Goal: Task Accomplishment & Management: Manage account settings

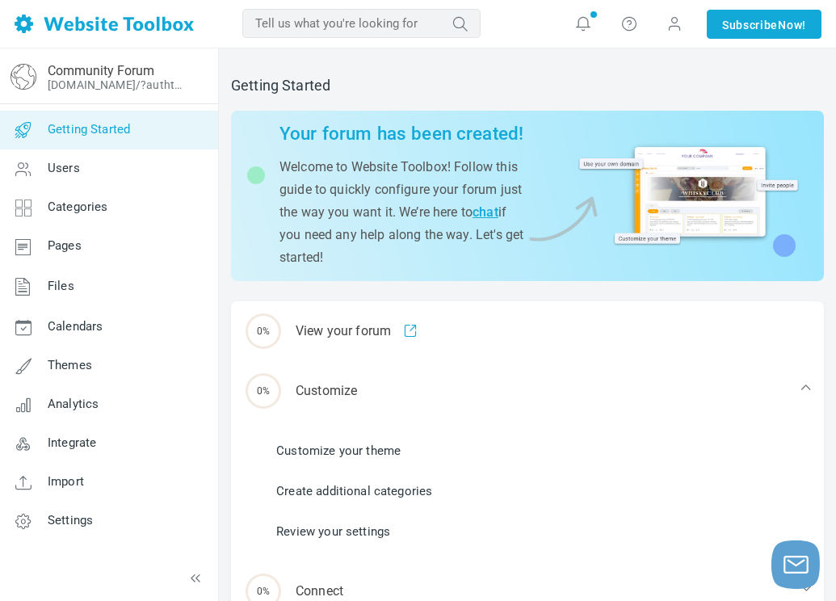
scroll to position [81, 0]
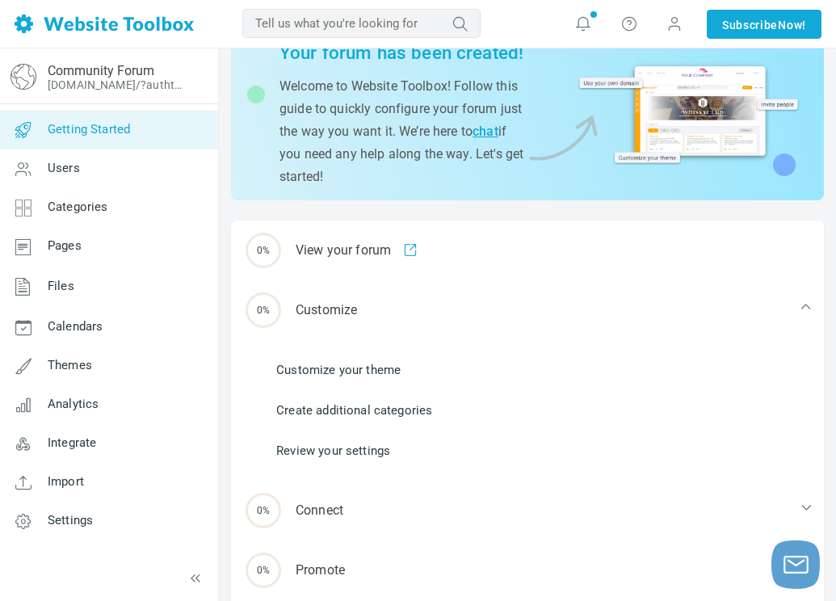
click at [441, 32] on input "text" at bounding box center [361, 23] width 238 height 29
type input "Create a layout for a website"
click at [481, 12] on button "submit" at bounding box center [481, 12] width 0 height 0
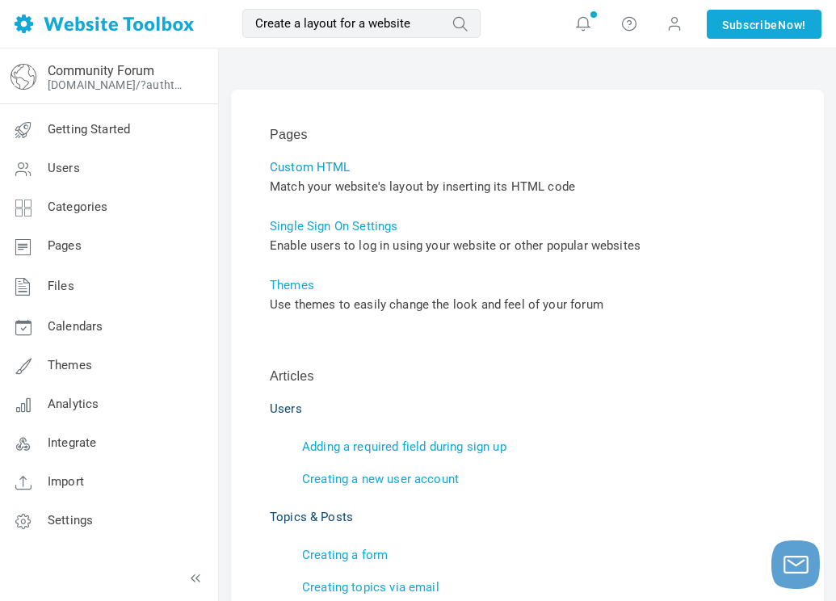
click at [300, 161] on link "Custom HTML" at bounding box center [310, 167] width 81 height 15
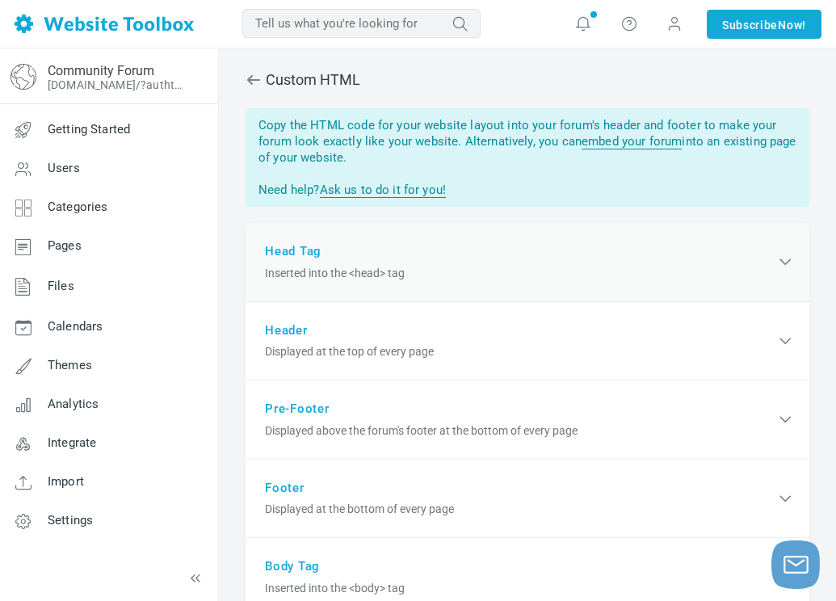
click at [452, 283] on div "Head Tag Inserted into the <head> tag" at bounding box center [528, 262] width 564 height 79
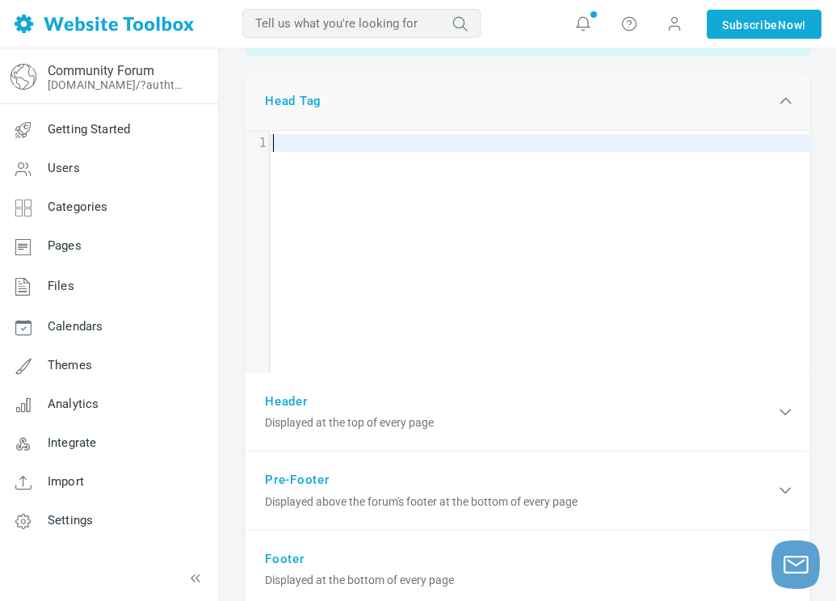
scroll to position [158, 0]
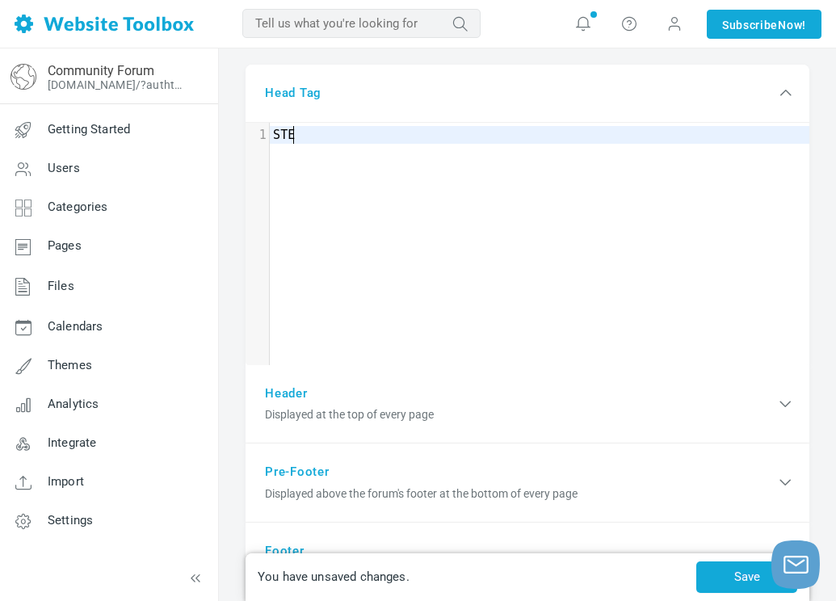
type textarea "STEM"
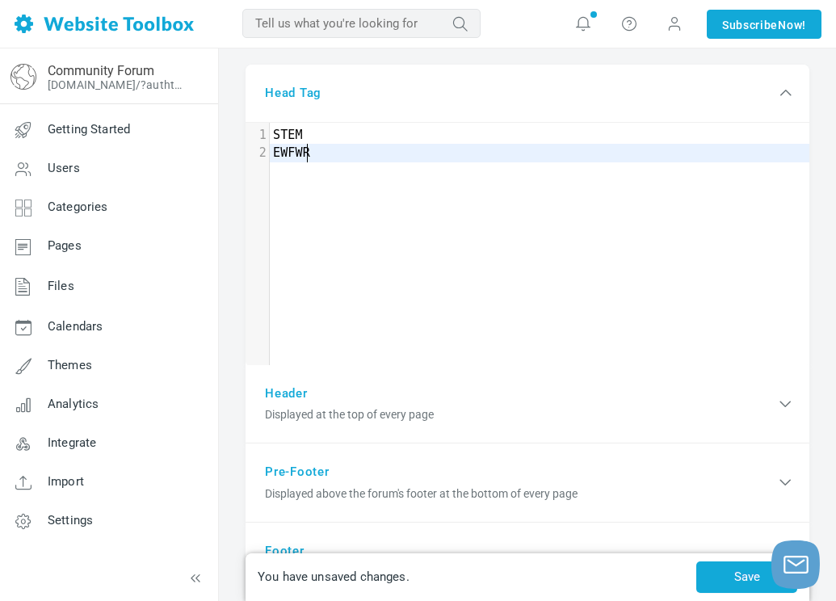
type textarea "EWFWRR"
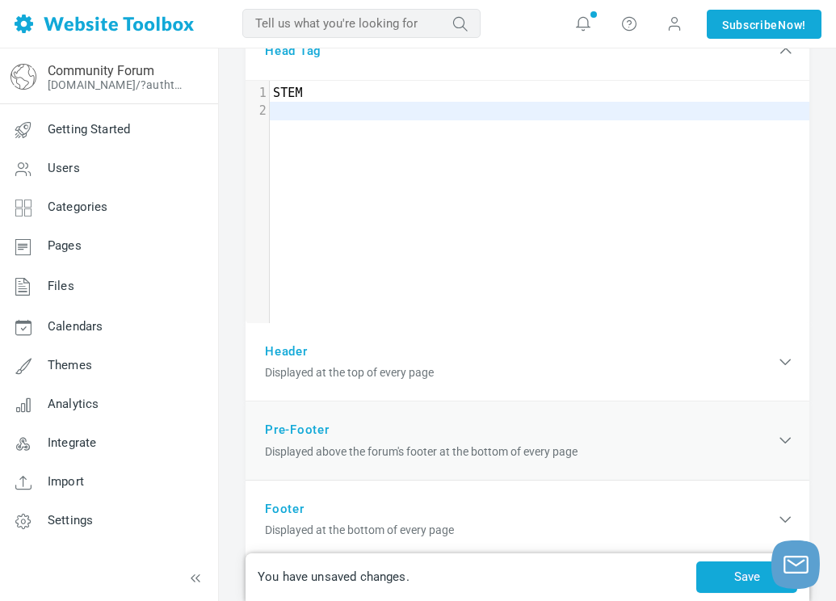
scroll to position [239, 0]
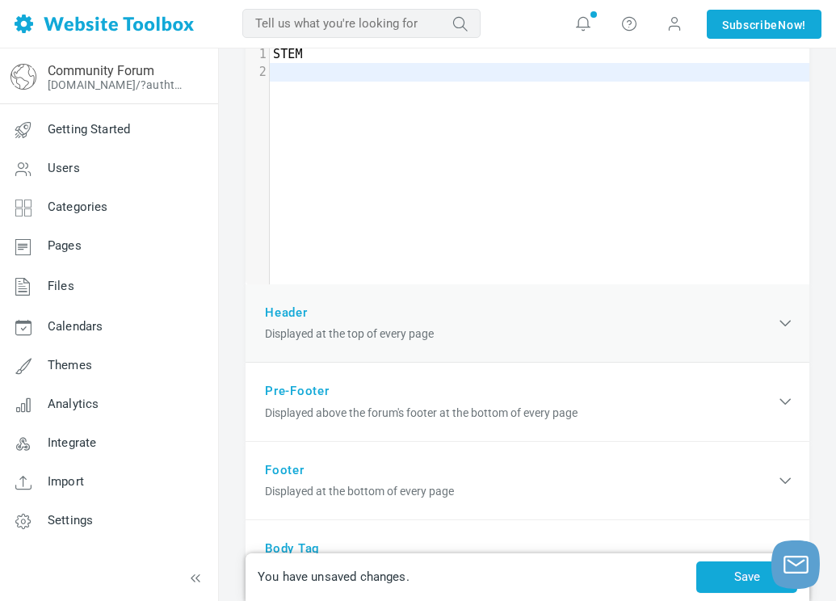
click at [438, 351] on div "Header Displayed at the top of every page" at bounding box center [528, 323] width 564 height 79
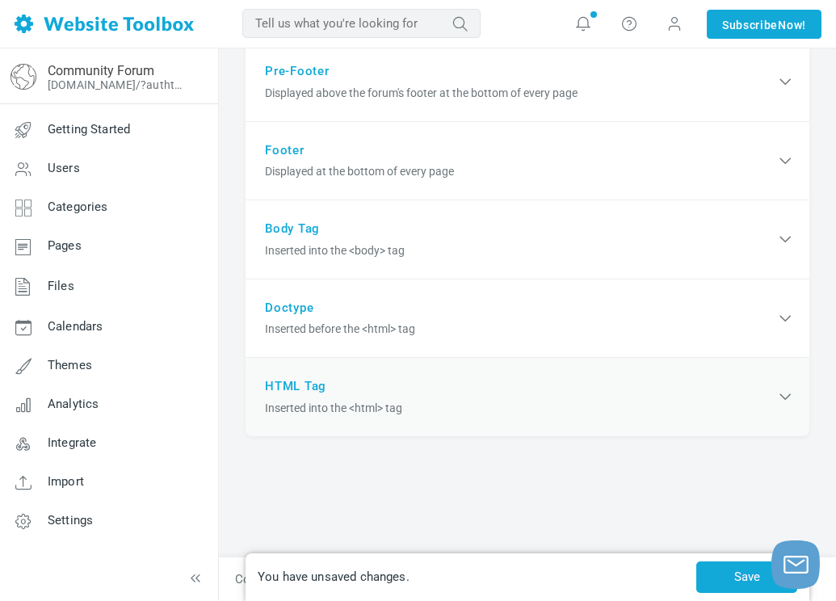
scroll to position [700, 0]
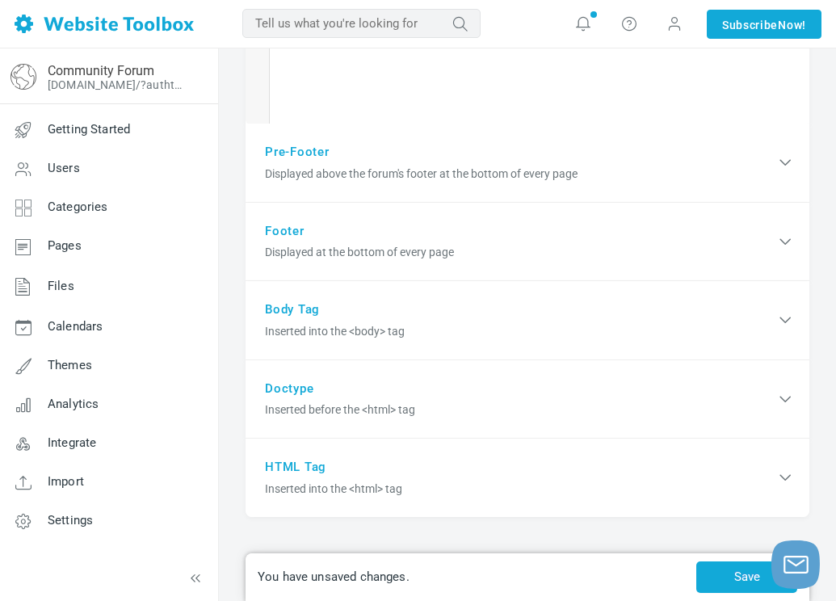
click at [443, 587] on div "You have unsaved changes. Save" at bounding box center [528, 577] width 564 height 48
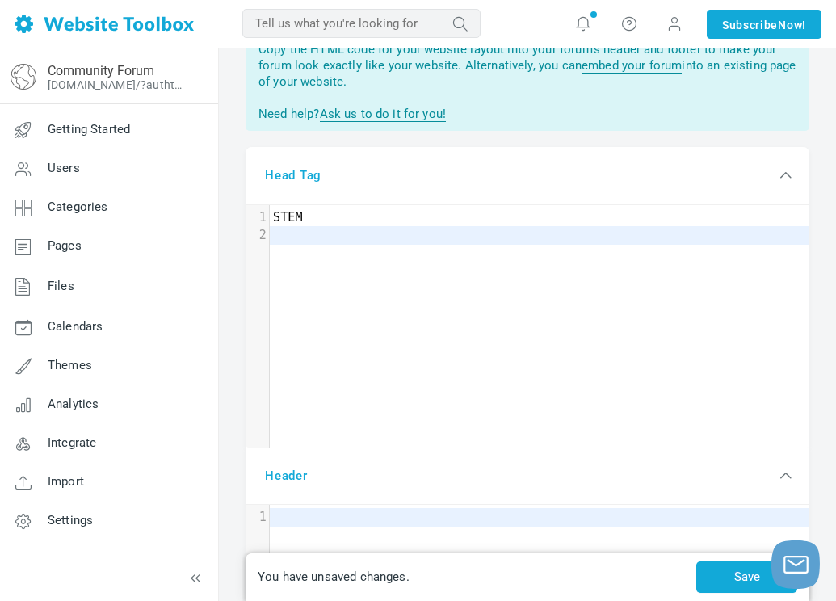
scroll to position [0, 0]
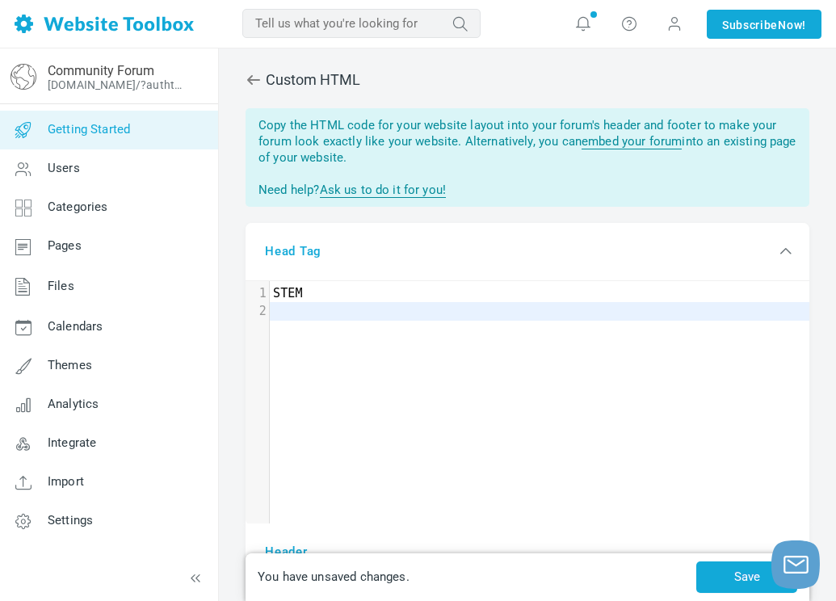
click at [128, 132] on span "Getting Started" at bounding box center [89, 129] width 82 height 15
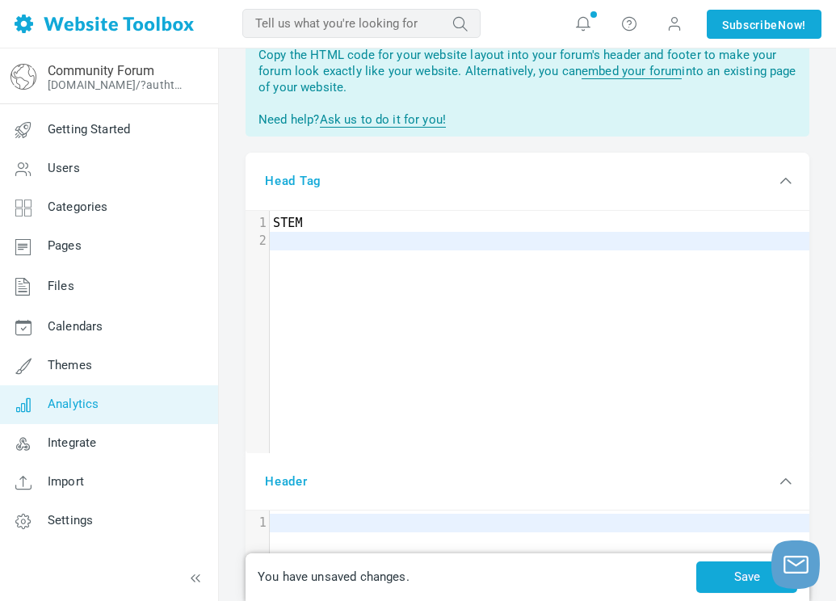
scroll to position [162, 0]
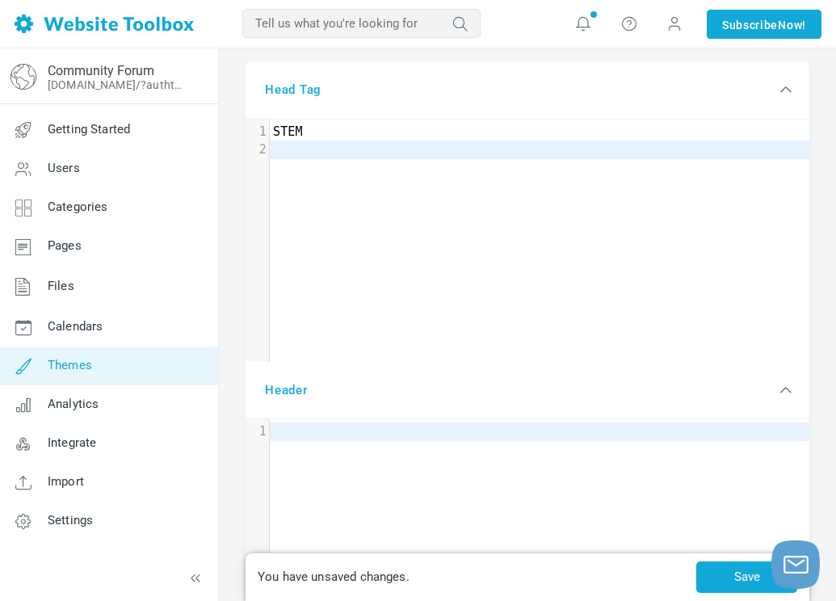
click at [96, 355] on link "Themes" at bounding box center [108, 366] width 219 height 39
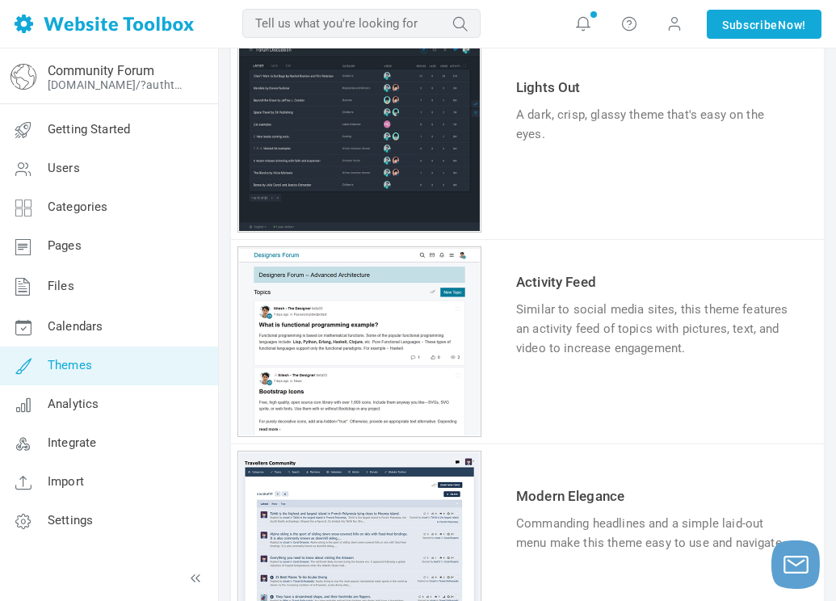
scroll to position [646, 0]
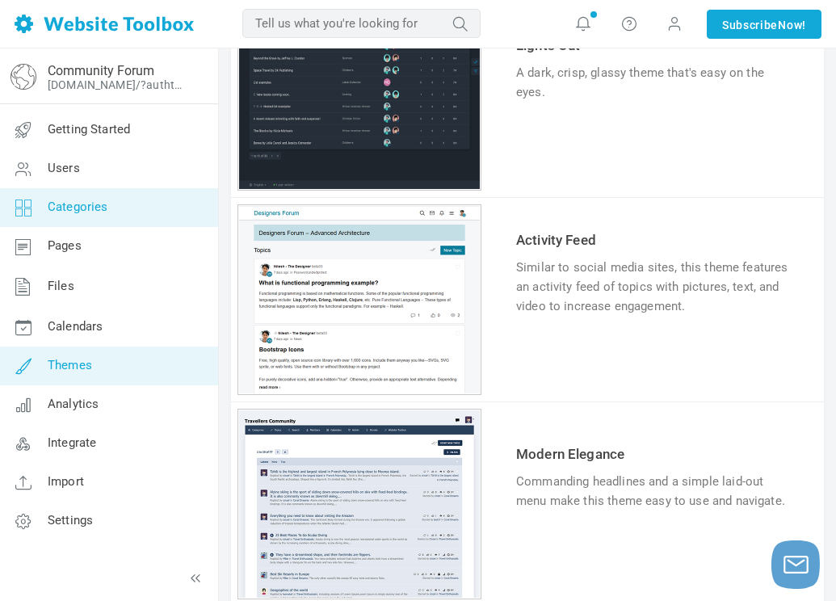
click at [111, 196] on link "Categories" at bounding box center [108, 207] width 219 height 39
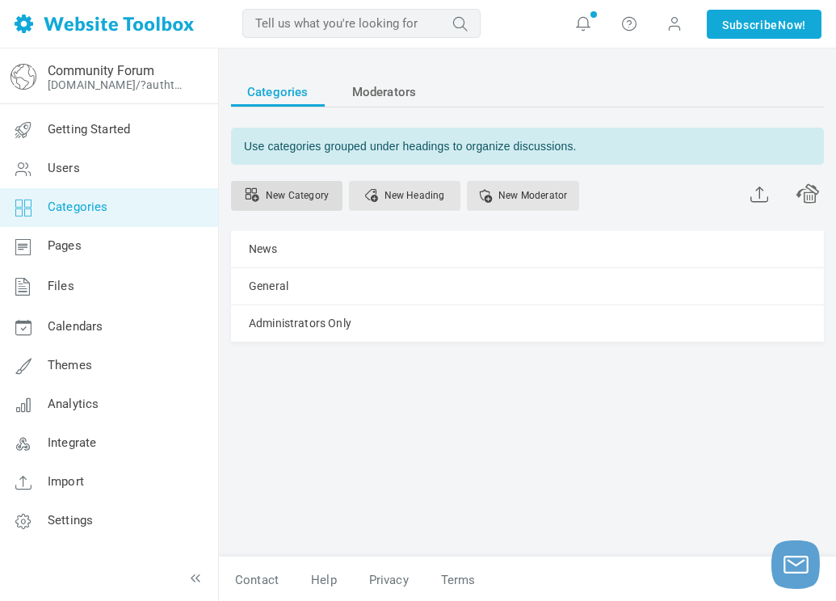
click at [309, 189] on link "New Category" at bounding box center [286, 196] width 111 height 30
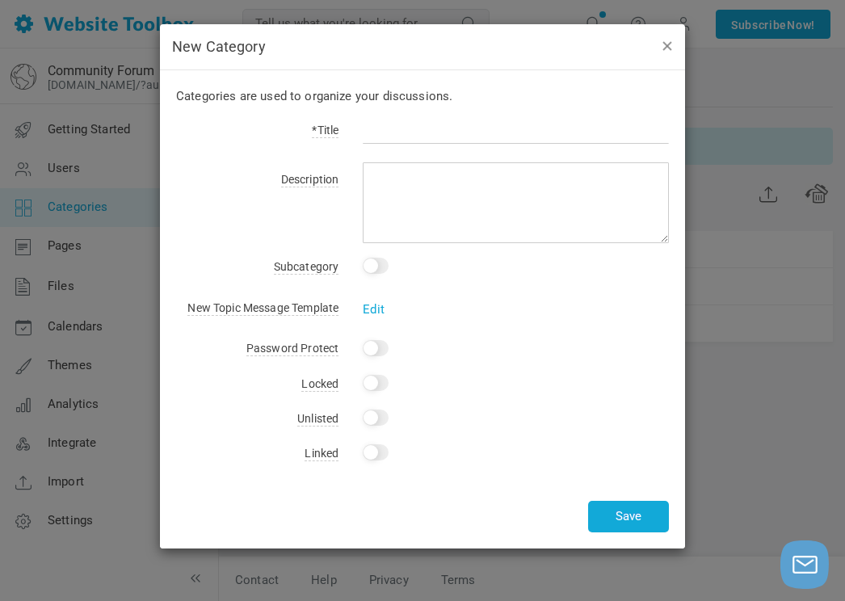
click at [661, 39] on button "button" at bounding box center [666, 45] width 13 height 18
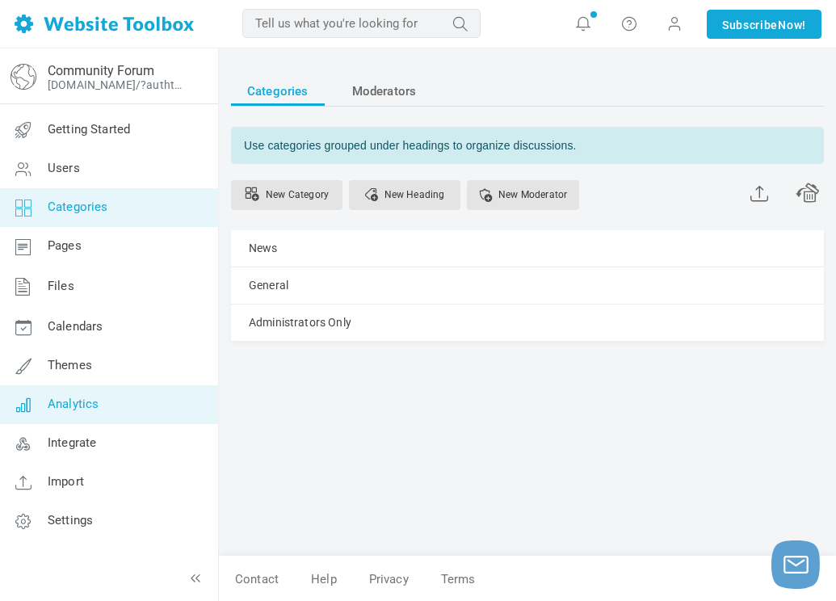
scroll to position [2, 0]
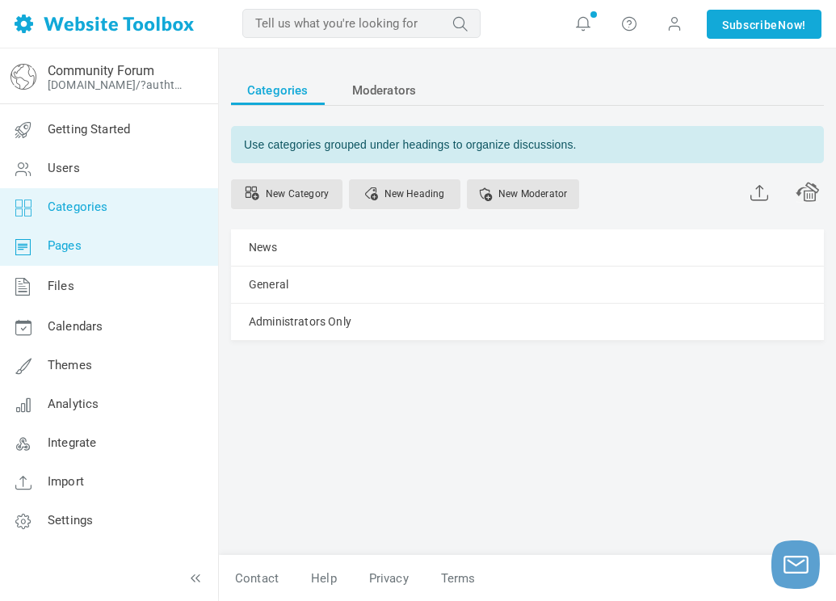
click at [114, 253] on link "Pages" at bounding box center [108, 246] width 219 height 39
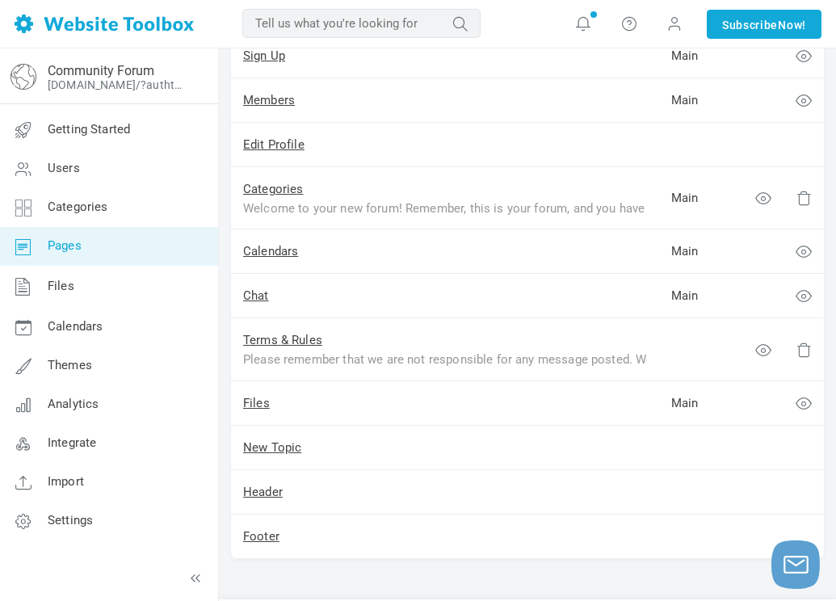
scroll to position [330, 0]
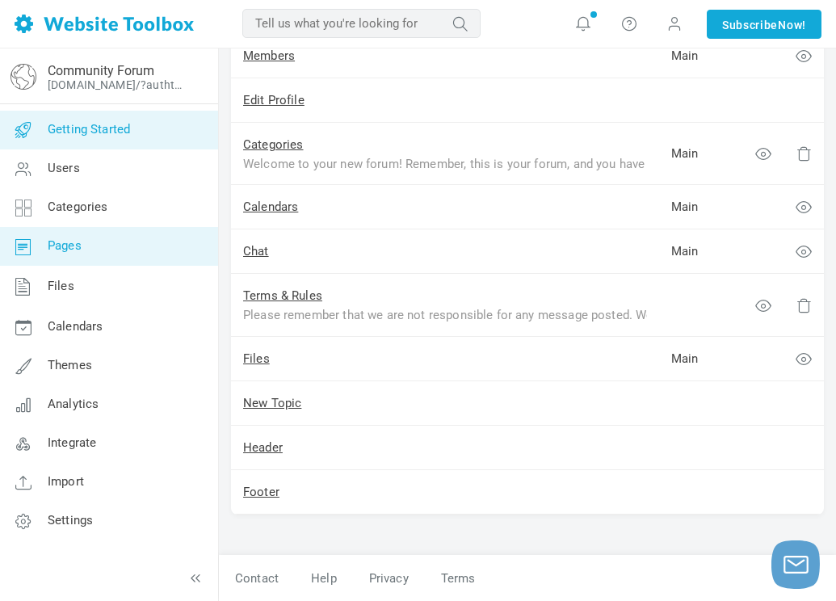
click at [93, 143] on link "Getting Started" at bounding box center [108, 130] width 219 height 39
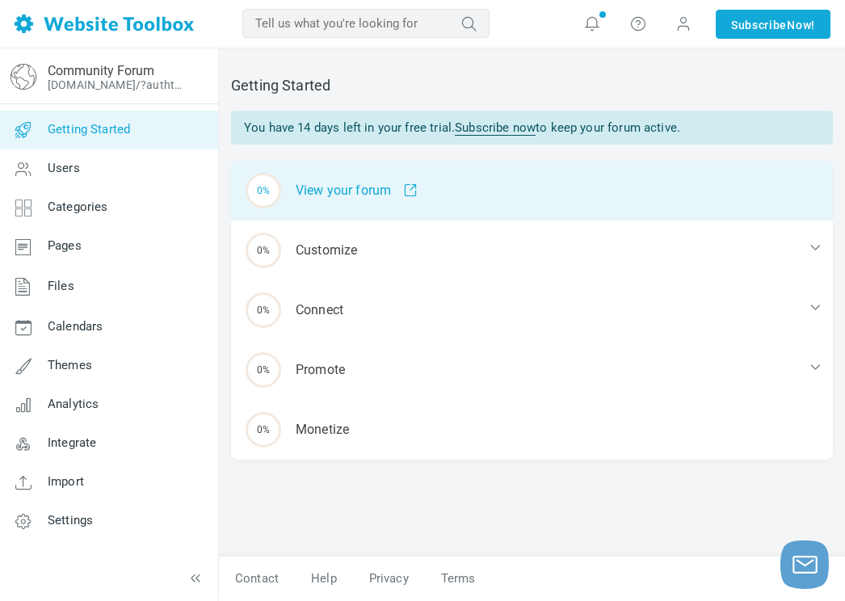
click at [403, 188] on span at bounding box center [404, 190] width 27 height 15
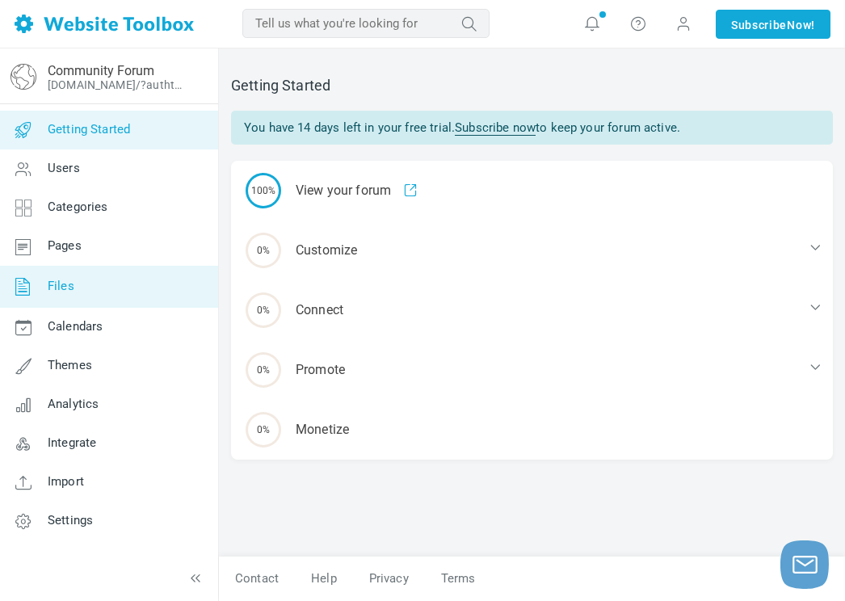
click at [79, 288] on link "Files" at bounding box center [108, 287] width 219 height 42
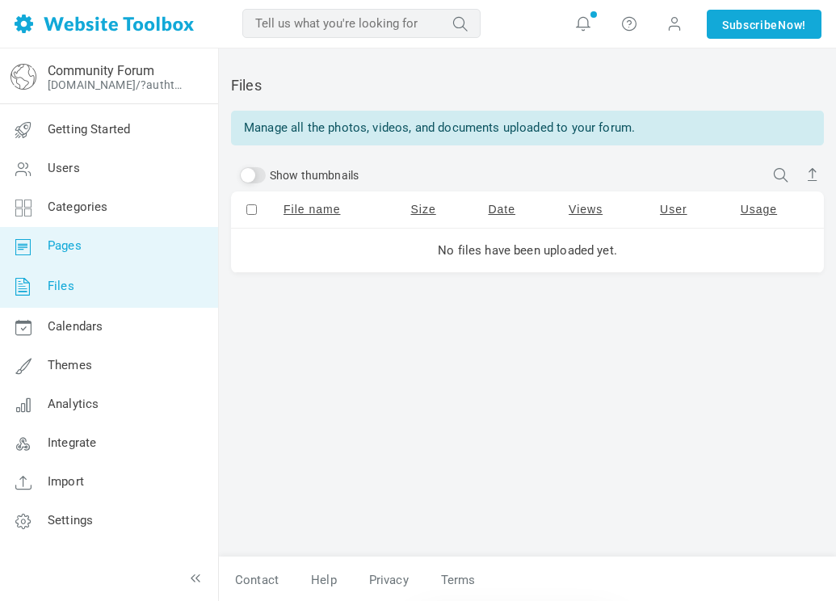
click at [93, 258] on link "Pages" at bounding box center [108, 246] width 219 height 39
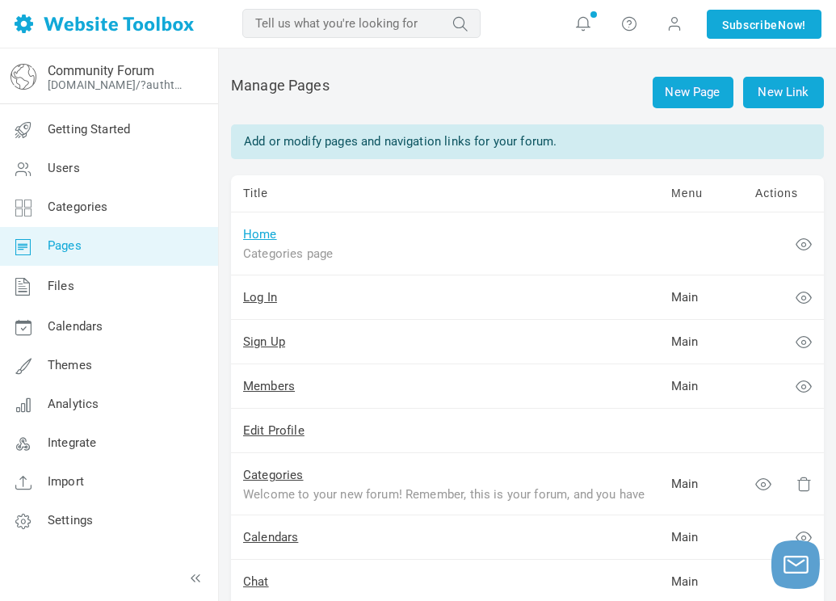
click at [263, 239] on link "Home" at bounding box center [260, 234] width 34 height 15
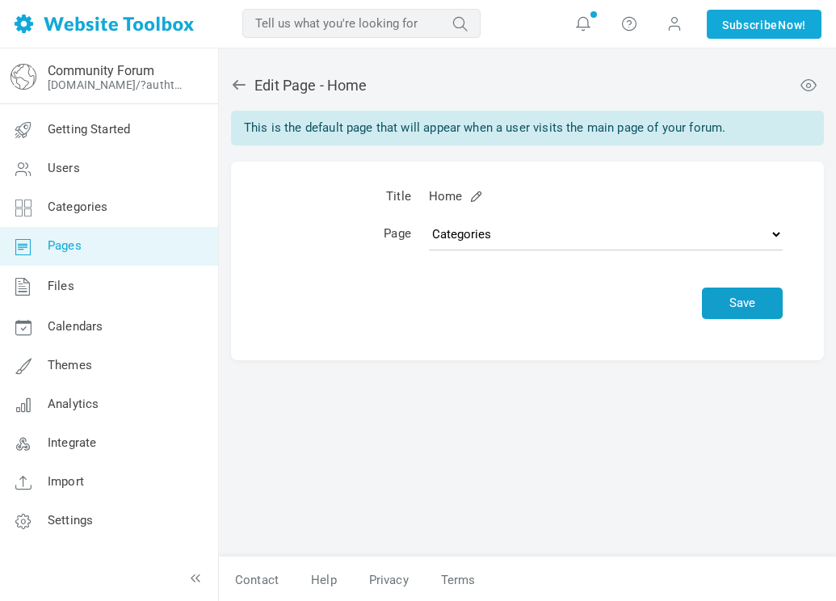
click at [742, 298] on button "Save" at bounding box center [742, 304] width 81 height 32
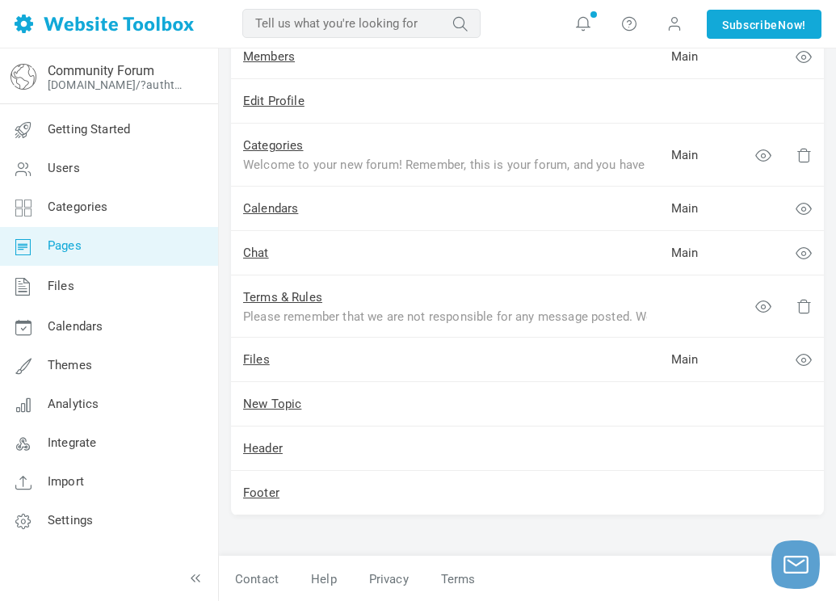
scroll to position [381, 0]
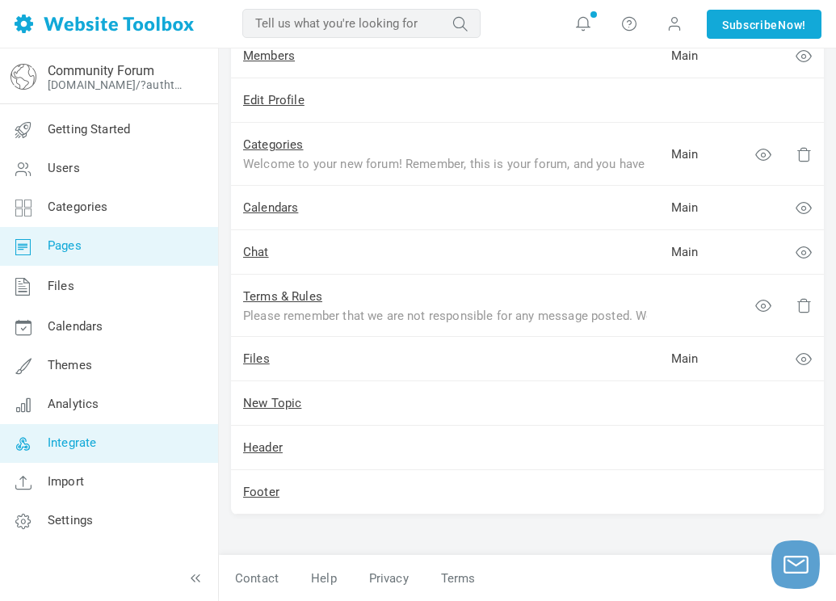
click at [116, 439] on link "Integrate" at bounding box center [108, 443] width 219 height 39
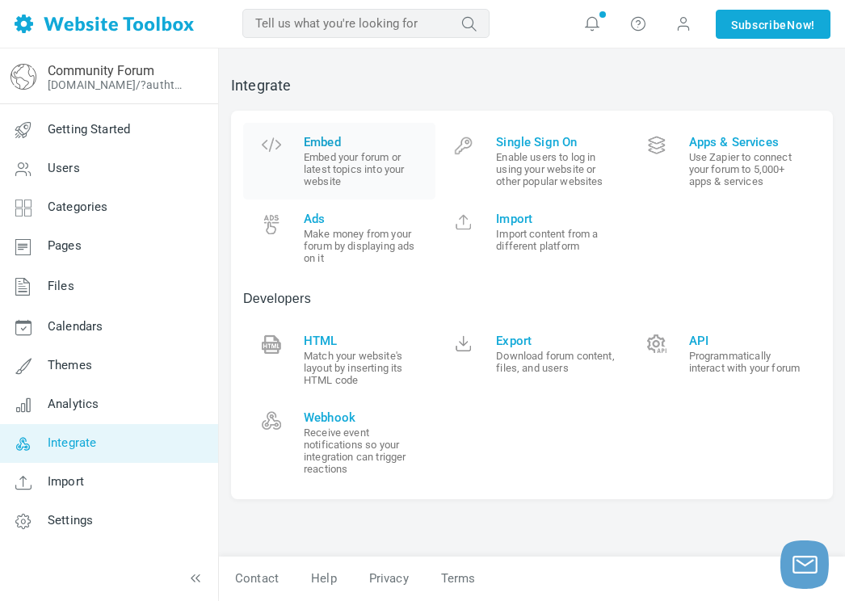
click at [330, 174] on small "Embed your forum or latest topics into your website" at bounding box center [364, 169] width 120 height 36
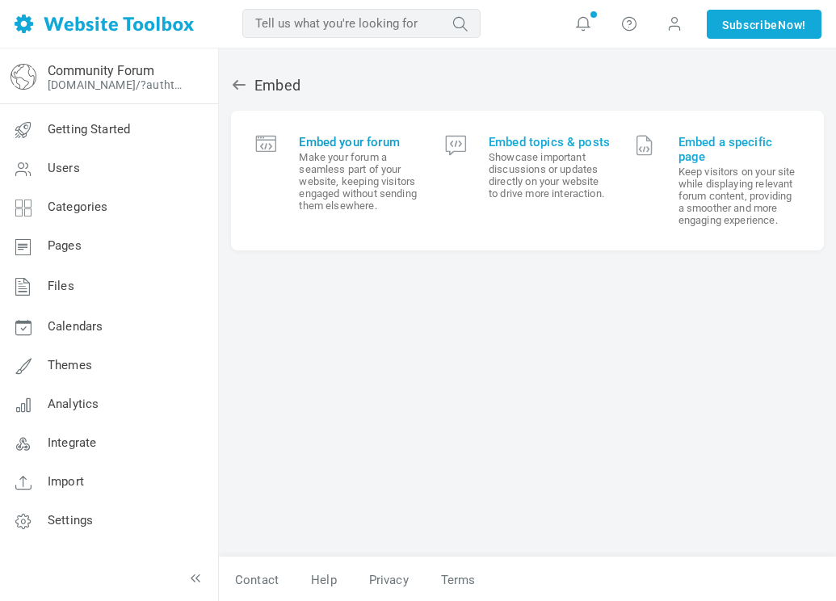
click at [355, 191] on small "Make your forum a seamless part of your website, keeping visitors engaged witho…" at bounding box center [359, 181] width 121 height 61
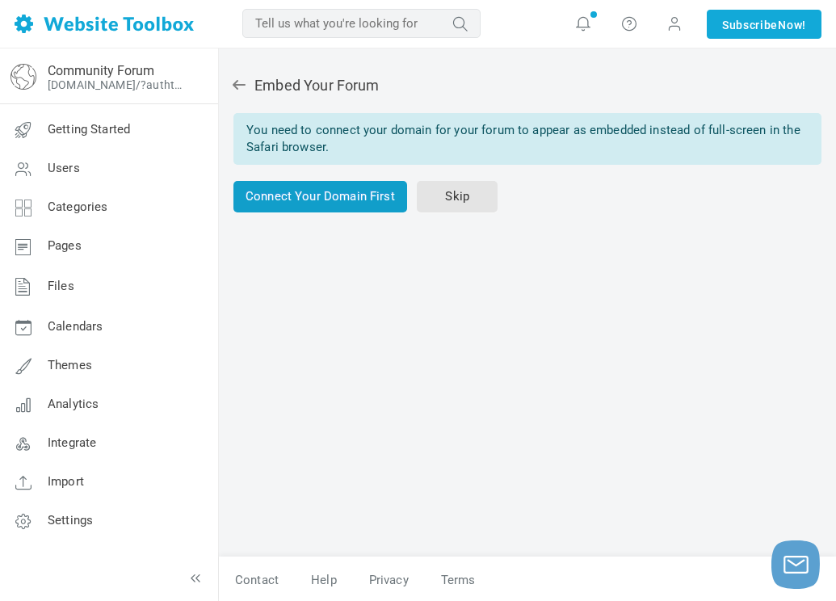
click at [367, 201] on link "Connect Your Domain First" at bounding box center [320, 197] width 174 height 32
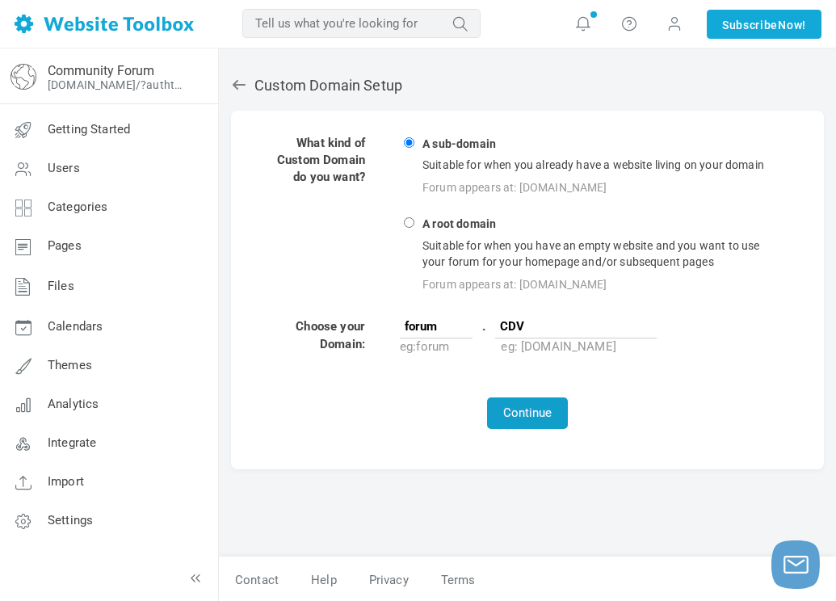
type input "CDV"
click at [539, 410] on button "Continue" at bounding box center [527, 413] width 81 height 32
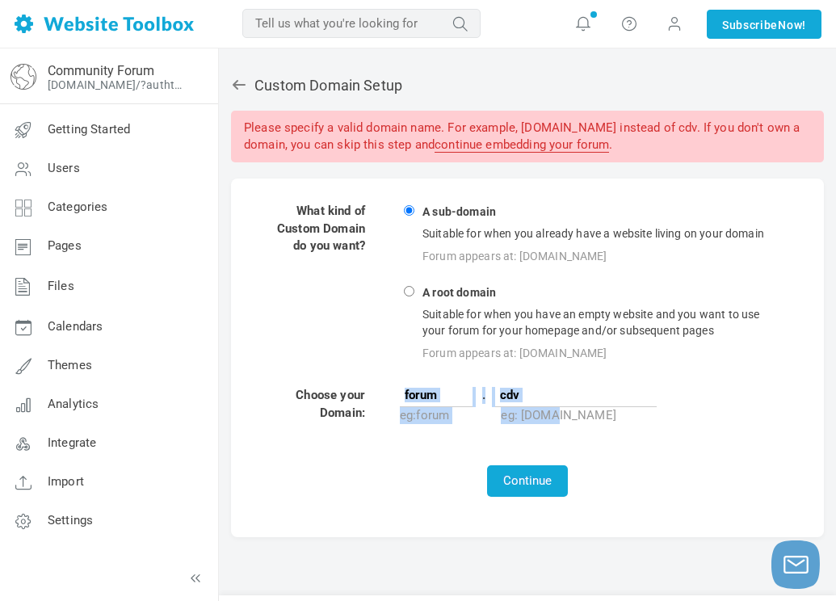
drag, startPoint x: 555, startPoint y: 409, endPoint x: 405, endPoint y: 405, distance: 150.3
click at [405, 405] on td "forum . cdv eg: forum eg: [DOMAIN_NAME]" at bounding box center [591, 405] width 385 height 39
click at [561, 393] on input "cdv" at bounding box center [576, 395] width 162 height 24
type input "c"
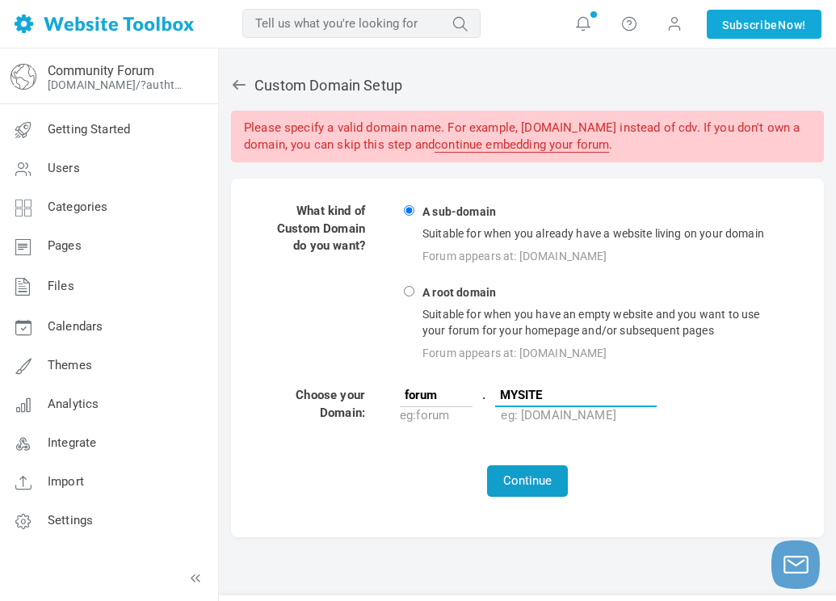
type input "MYSITE"
click at [543, 470] on button "Continue" at bounding box center [527, 481] width 81 height 32
click at [616, 361] on div "Forum appears at: [DOMAIN_NAME]" at bounding box center [602, 353] width 364 height 21
click at [414, 296] on input "A root domain Suitable for when you have an empty website and you want to use y…" at bounding box center [409, 291] width 11 height 11
radio input "true"
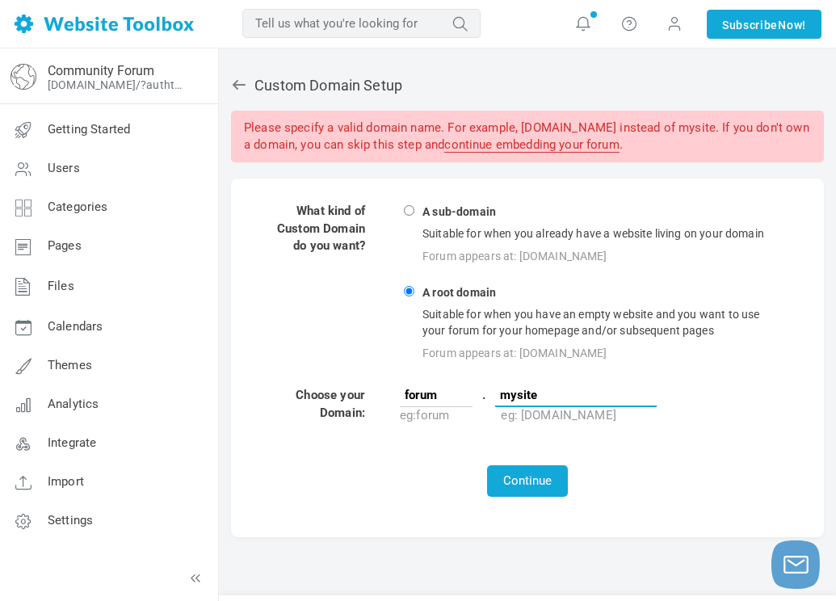
type input "www"
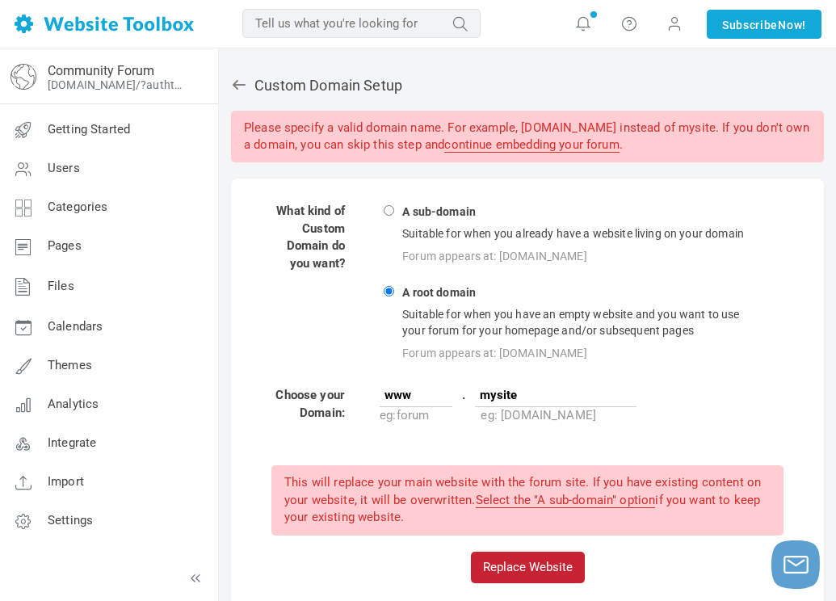
click at [548, 557] on button "Replace Website" at bounding box center [528, 568] width 114 height 32
click at [549, 568] on button "Replace Website" at bounding box center [528, 568] width 114 height 32
click at [549, 567] on button "Replace Website" at bounding box center [528, 568] width 114 height 32
click at [619, 173] on div "Custom Domain Setup Please specify a valid domain name. For example, mysite.com…" at bounding box center [527, 342] width 593 height 563
